Goal: Information Seeking & Learning: Learn about a topic

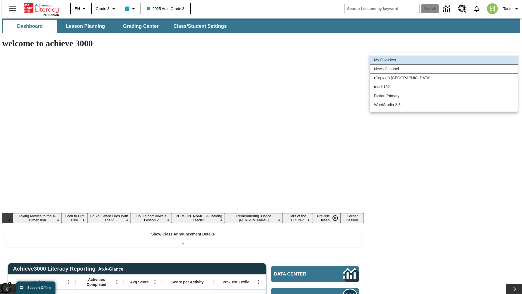
click at [444, 69] on li "News Channel" at bounding box center [444, 68] width 148 height 9
type input "120"
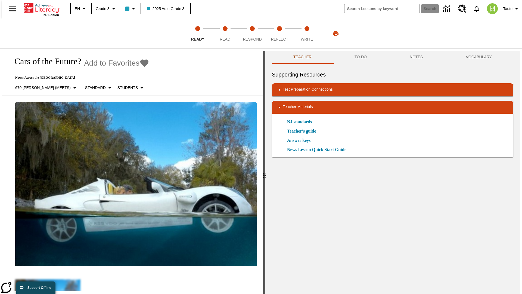
click at [140, 63] on icon "Add to Favorites - Cars of the Future?" at bounding box center [144, 63] width 8 height 8
